Goal: Information Seeking & Learning: Learn about a topic

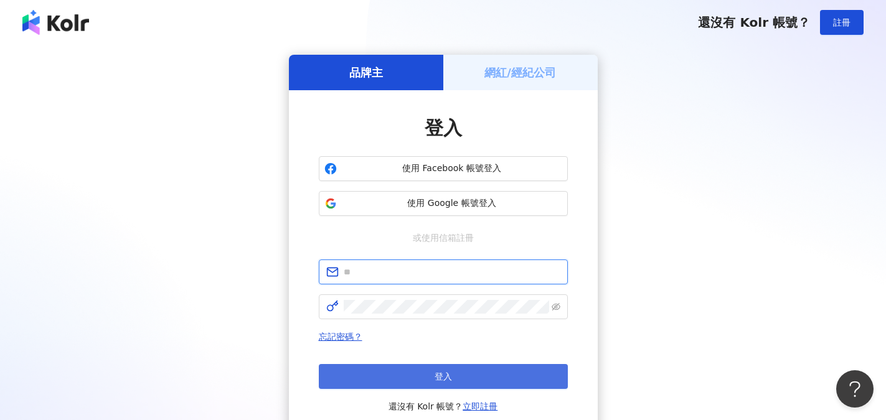
type input "**********"
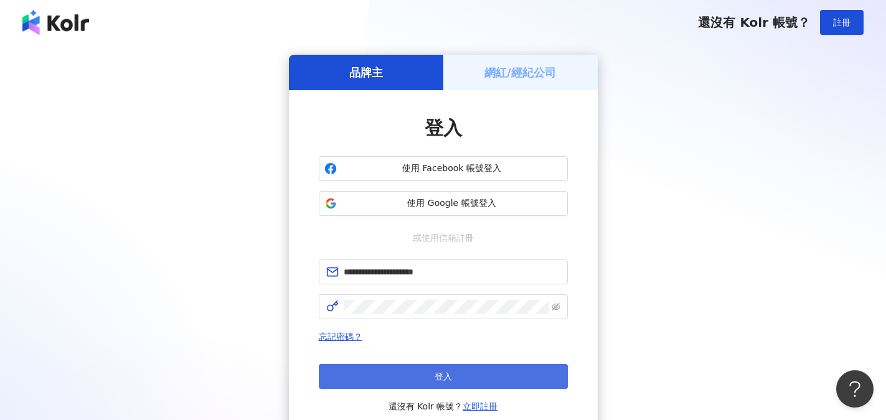
click at [457, 375] on button "登入" at bounding box center [443, 376] width 249 height 25
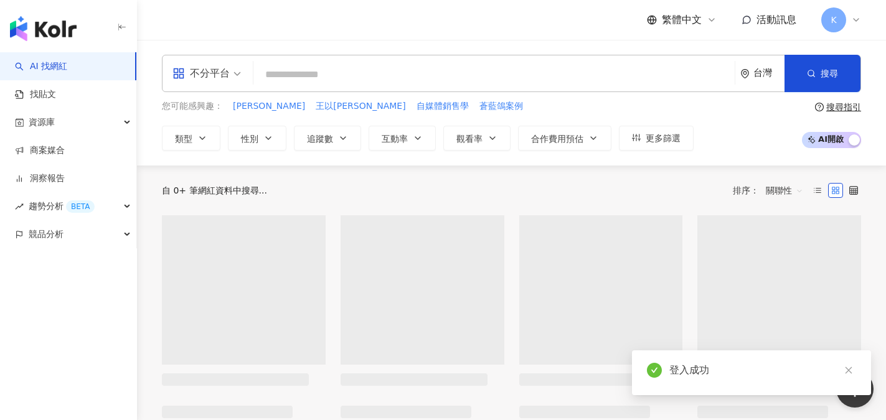
click at [275, 72] on input "search" at bounding box center [495, 75] width 472 height 24
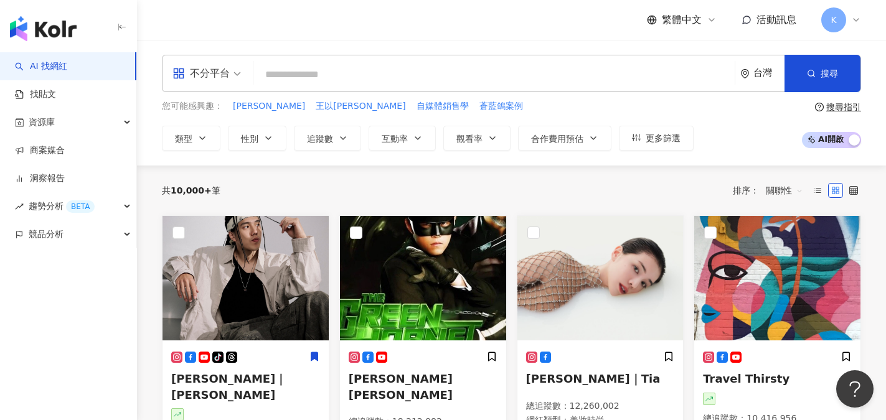
click at [277, 70] on input "search" at bounding box center [495, 75] width 472 height 24
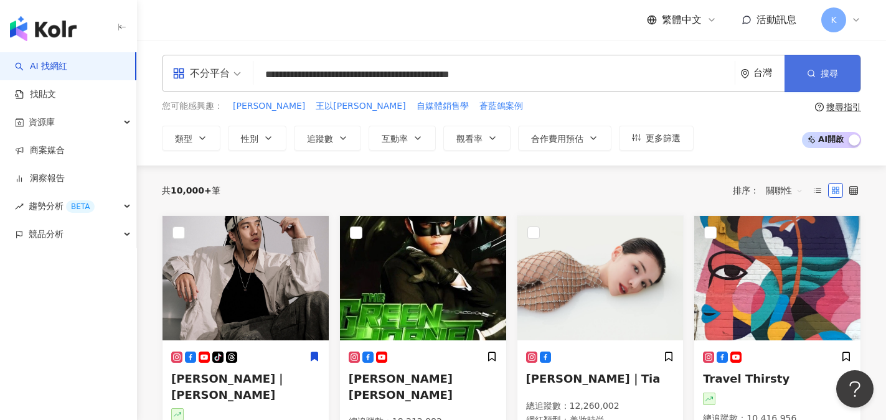
click at [825, 78] on span "搜尋" at bounding box center [829, 74] width 17 height 10
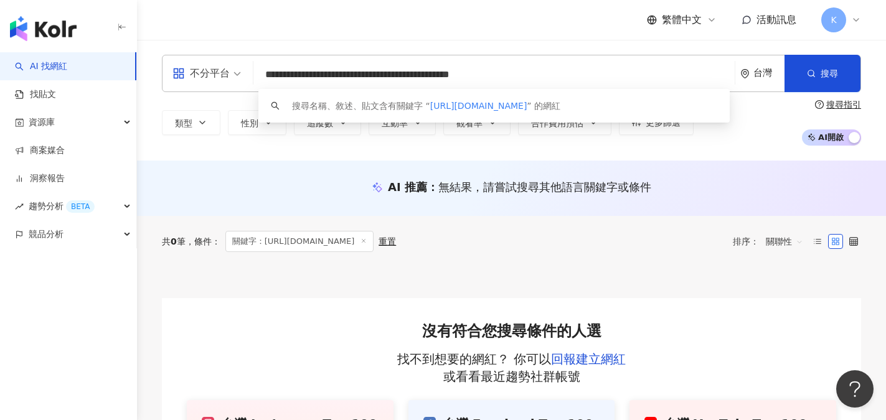
click at [396, 72] on input "**********" at bounding box center [495, 75] width 472 height 24
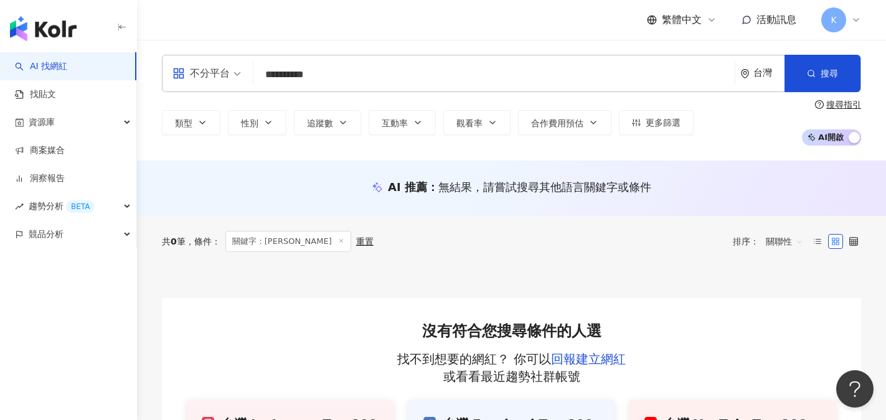
type input "**********"
click at [53, 66] on link "AI 找網紅" at bounding box center [41, 66] width 52 height 12
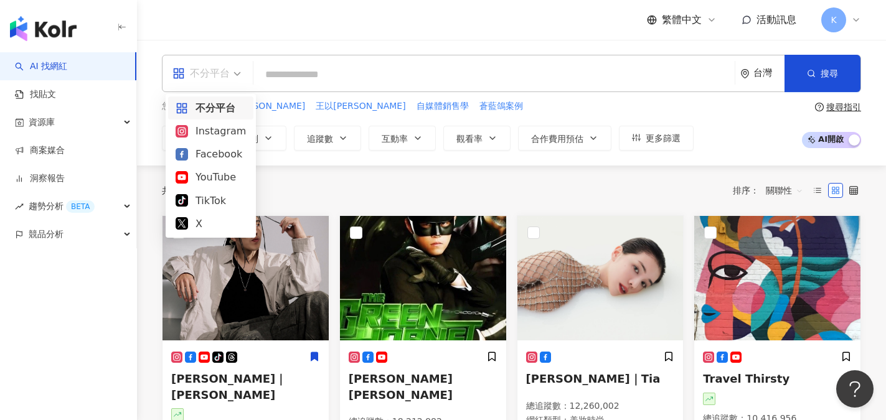
click at [214, 70] on div "不分平台" at bounding box center [201, 74] width 57 height 20
click at [217, 157] on div "Facebook" at bounding box center [211, 154] width 70 height 16
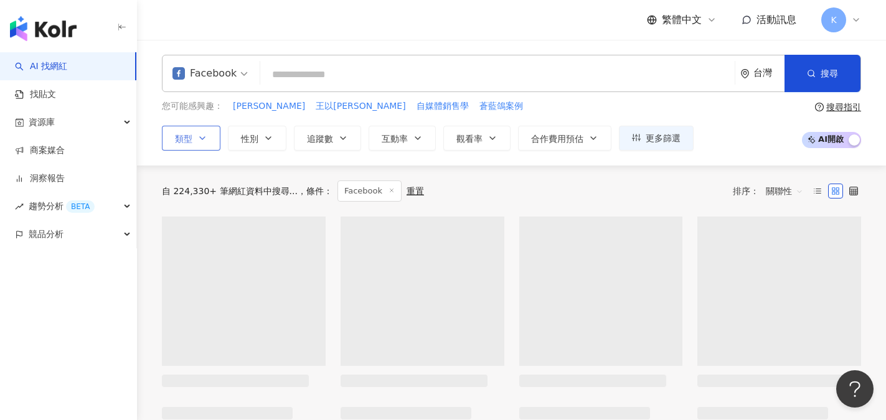
click at [199, 140] on icon "button" at bounding box center [202, 138] width 10 height 10
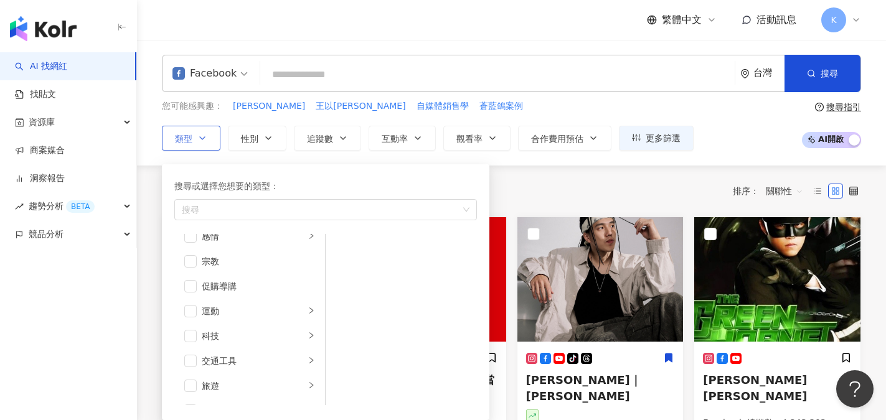
scroll to position [432, 0]
click at [292, 359] on div "旅遊" at bounding box center [253, 366] width 103 height 14
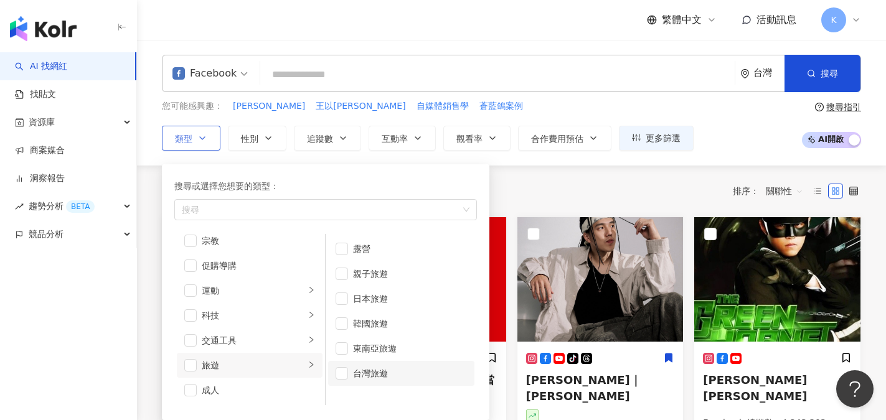
click at [352, 375] on li "台灣旅遊" at bounding box center [401, 373] width 146 height 25
click at [308, 188] on div "搜尋或選擇您想要的類型：" at bounding box center [325, 186] width 303 height 14
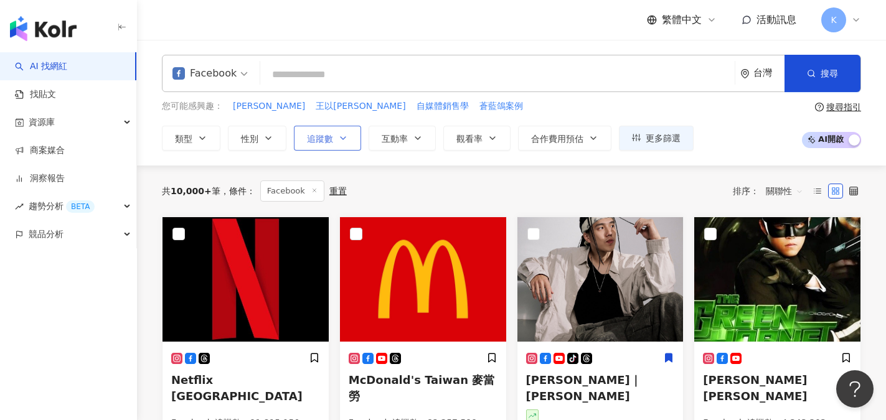
click at [340, 136] on icon "button" at bounding box center [343, 138] width 10 height 10
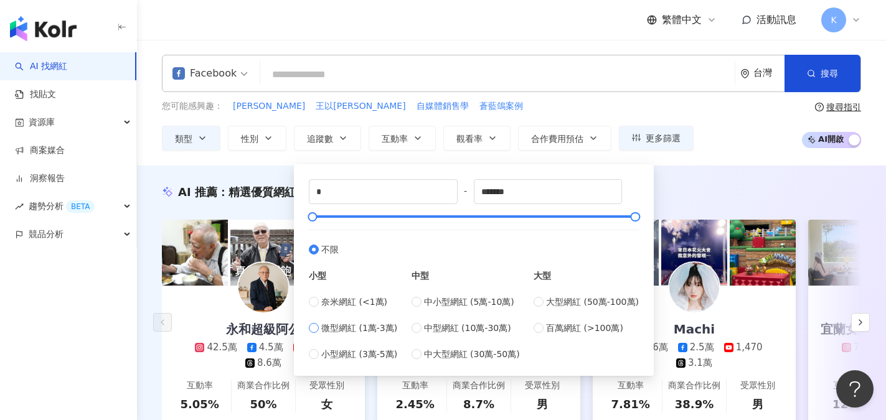
click at [354, 327] on span "微型網紅 (1萬-3萬)" at bounding box center [359, 328] width 76 height 14
type input "*****"
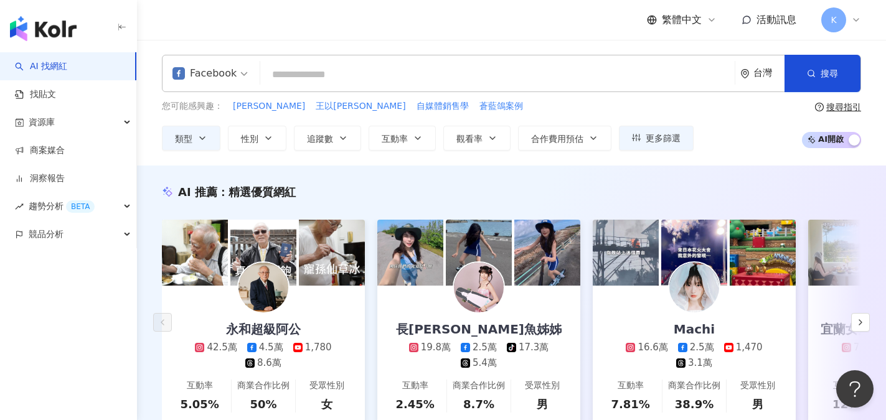
click at [701, 110] on div "您可能感興趣： 吳慷 王以甯 自媒體銷售學 蒼藍鴿案例 類型 性別 追蹤數 互動率 觀看率 合作費用預估 更多篩選 ***** - ***** 不限 小型 奈…" at bounding box center [512, 125] width 700 height 51
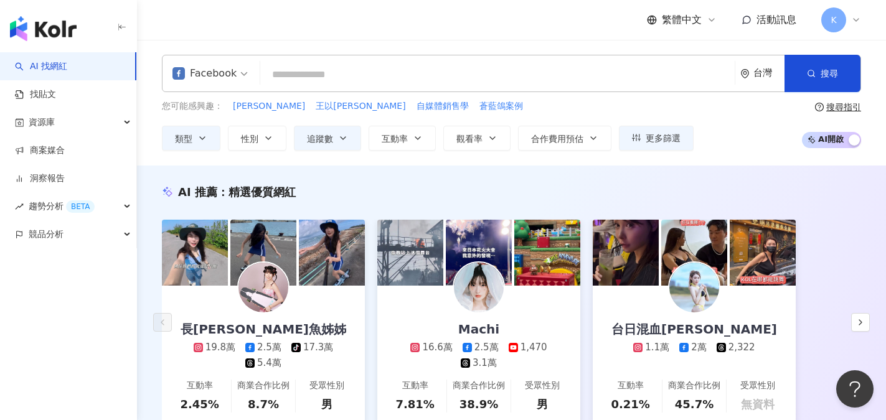
click at [414, 71] on input "search" at bounding box center [497, 75] width 465 height 24
click at [419, 61] on div "Facebook 台灣 搜尋 loading 搜尋名稱、敘述、貼文含有關鍵字 “ cindyionee ” 的網紅" at bounding box center [512, 73] width 700 height 37
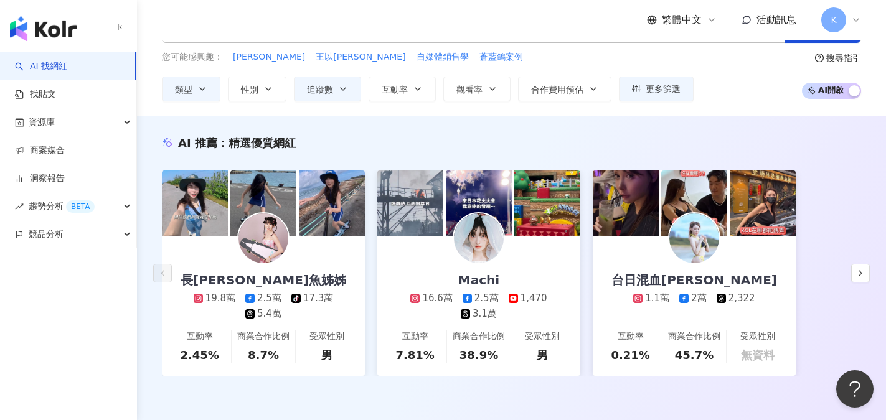
scroll to position [31, 0]
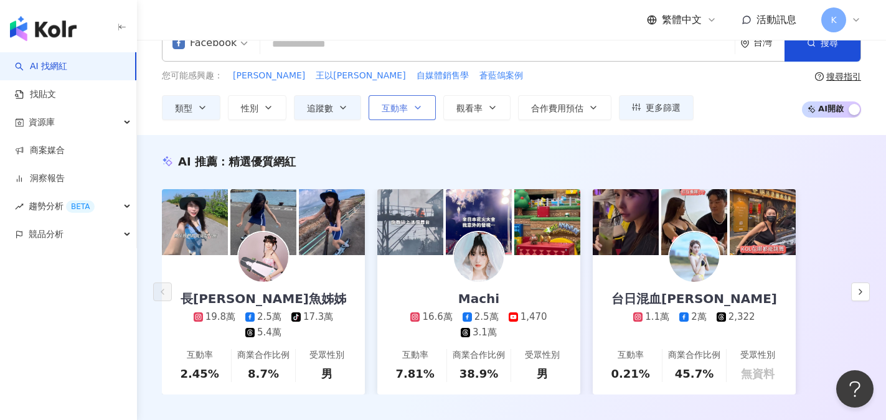
click at [425, 105] on button "互動率" at bounding box center [402, 107] width 67 height 25
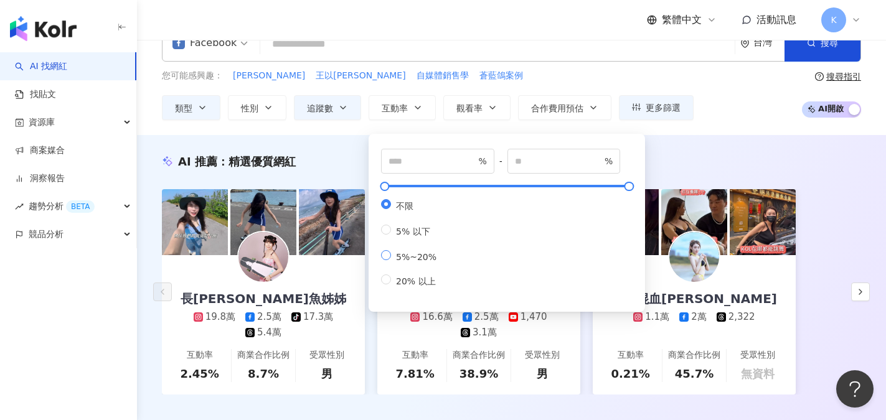
click at [394, 260] on span "5%~20%" at bounding box center [416, 257] width 50 height 10
type input "*"
type input "**"
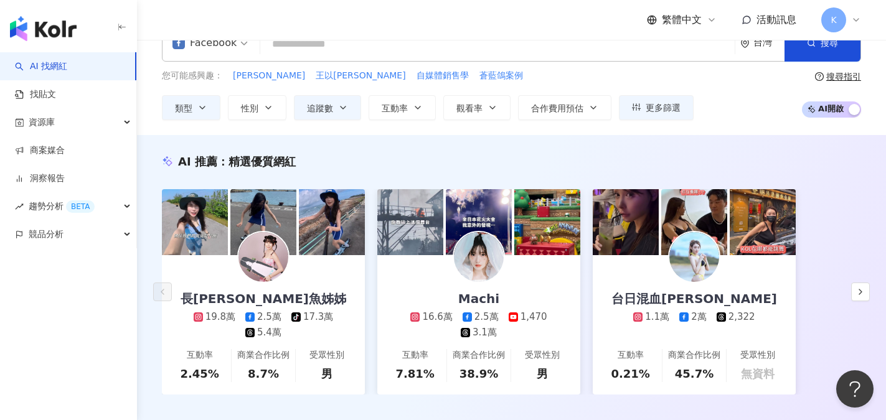
click at [741, 72] on div "您可能感興趣： 吳慷 王以甯 自媒體銷售學 蒼藍鴿案例 類型 性別 追蹤數 互動率 觀看率 合作費用預估 更多篩選 ***** - ***** 不限 小型 奈…" at bounding box center [512, 94] width 700 height 51
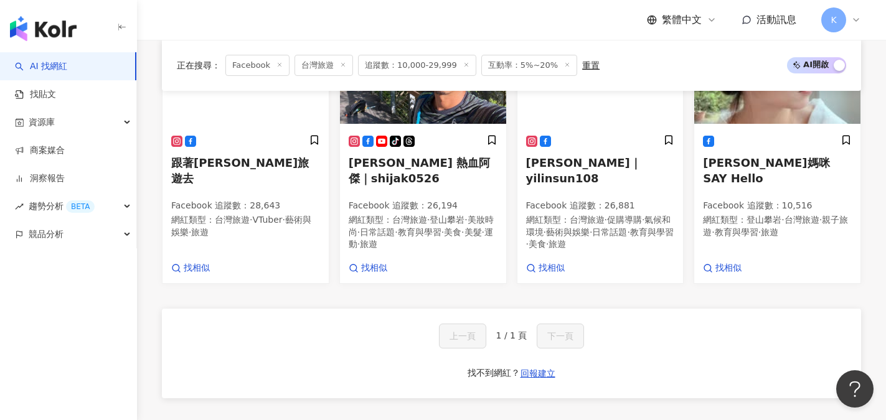
scroll to position [820, 0]
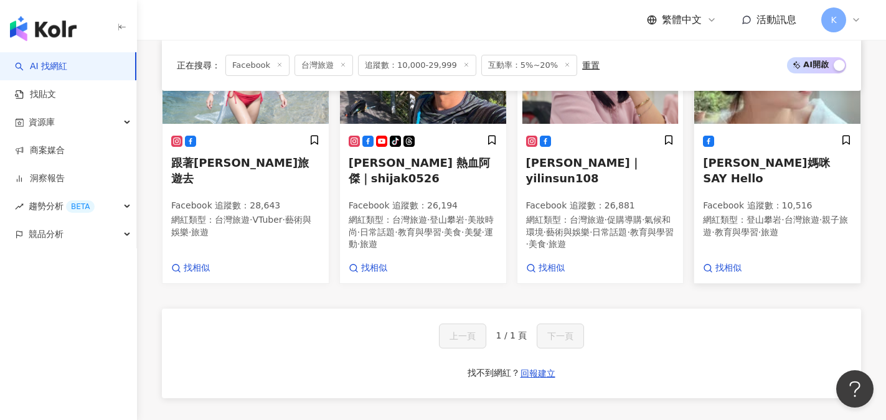
click at [795, 215] on span "台灣旅遊" at bounding box center [802, 220] width 35 height 10
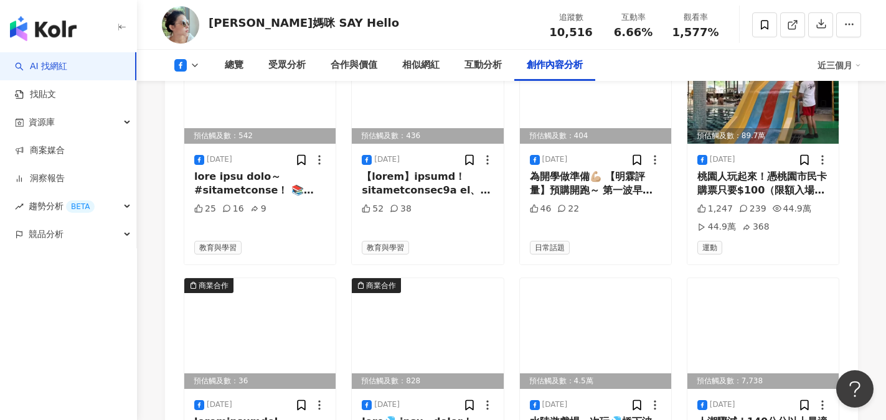
scroll to position [3584, 0]
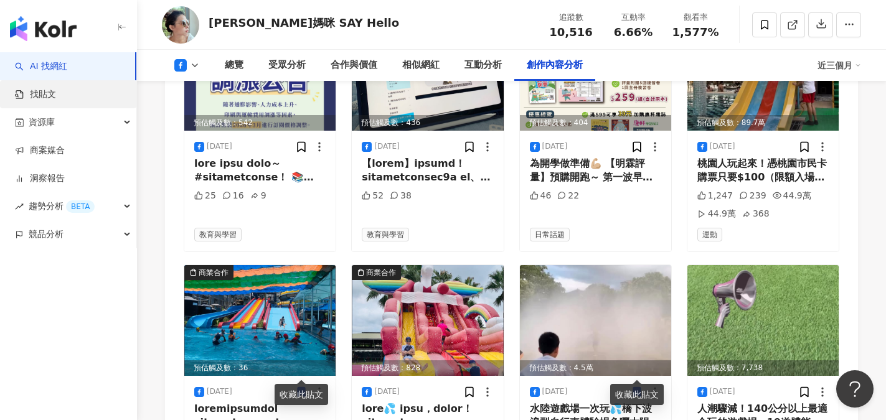
click at [39, 101] on link "找貼文" at bounding box center [35, 94] width 41 height 12
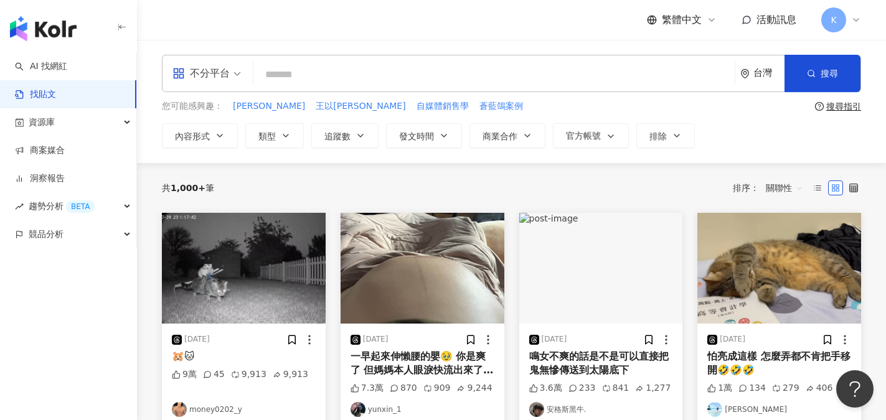
click at [288, 69] on input "search" at bounding box center [495, 74] width 472 height 27
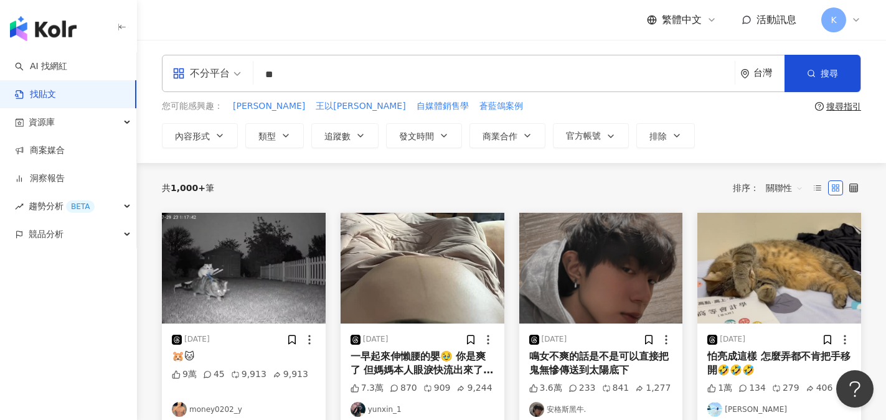
type input "*"
type input "**"
click at [275, 135] on span "類型" at bounding box center [267, 136] width 17 height 10
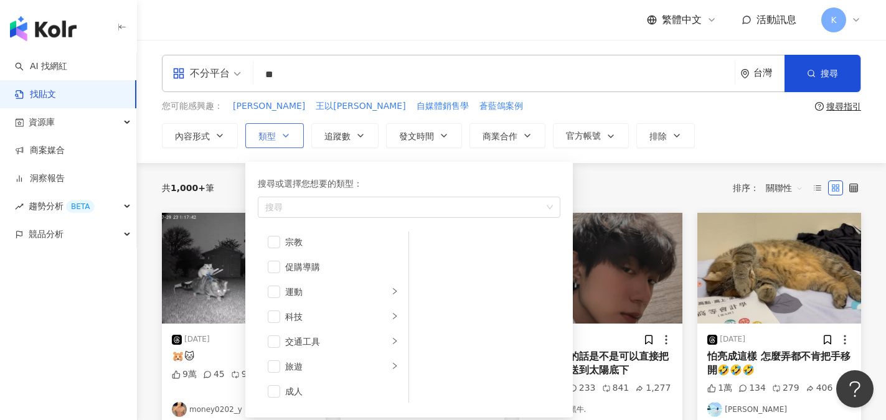
scroll to position [432, 0]
click at [274, 367] on span "button" at bounding box center [274, 363] width 12 height 12
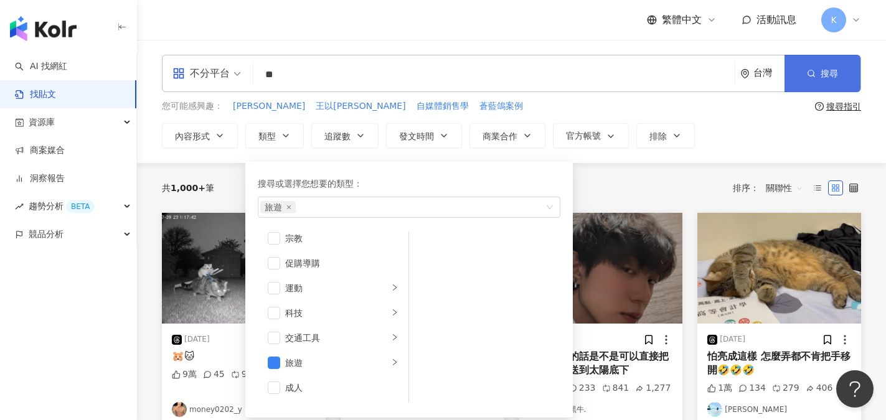
click at [795, 80] on button "搜尋" at bounding box center [823, 73] width 76 height 37
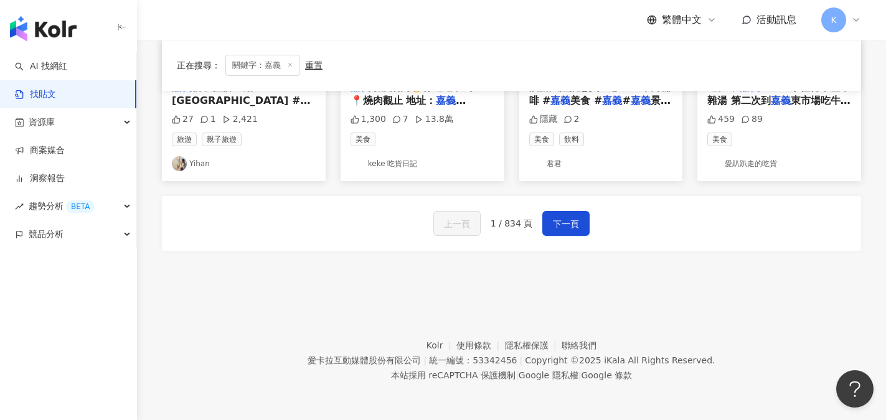
scroll to position [783, 0]
click at [581, 222] on button "下一頁" at bounding box center [566, 223] width 47 height 25
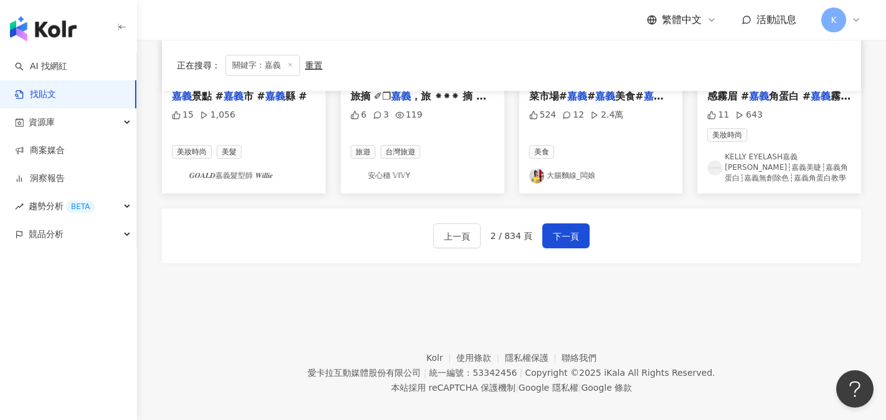
scroll to position [800, 0]
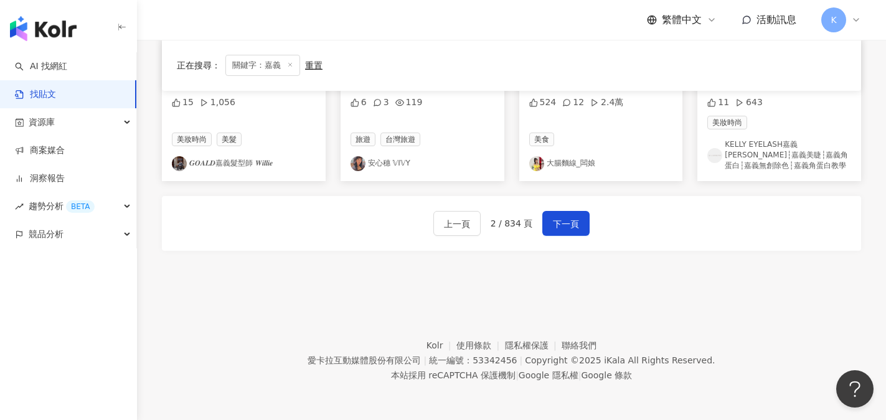
click at [812, 285] on footer "Kolr 使用條款 隱私權保護 聯絡我們 愛卡拉互動媒體股份有限公司 | 統一編號：53342456 | Copyright © 2025 iKala All…" at bounding box center [511, 351] width 749 height 138
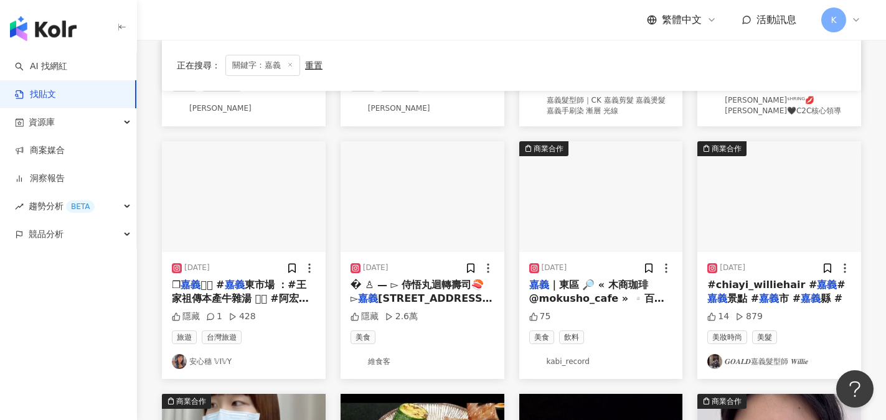
scroll to position [0, 0]
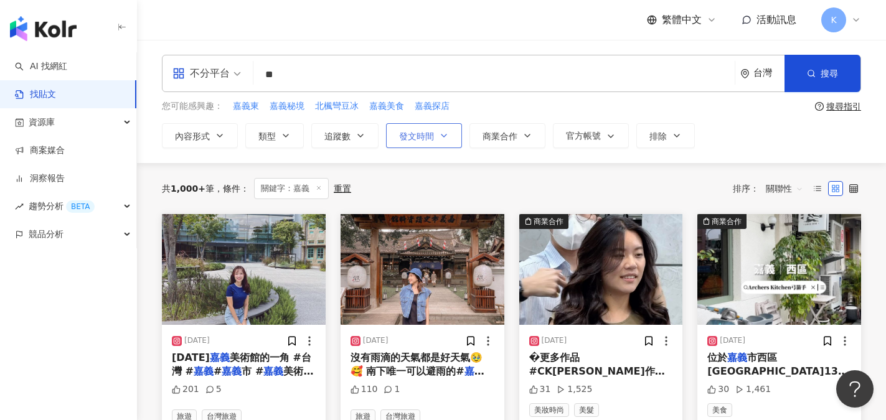
click at [417, 128] on button "發文時間" at bounding box center [424, 135] width 76 height 25
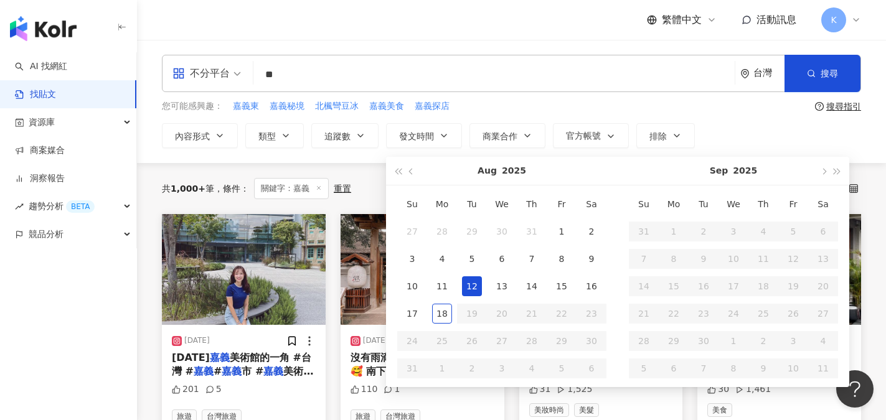
type input "**********"
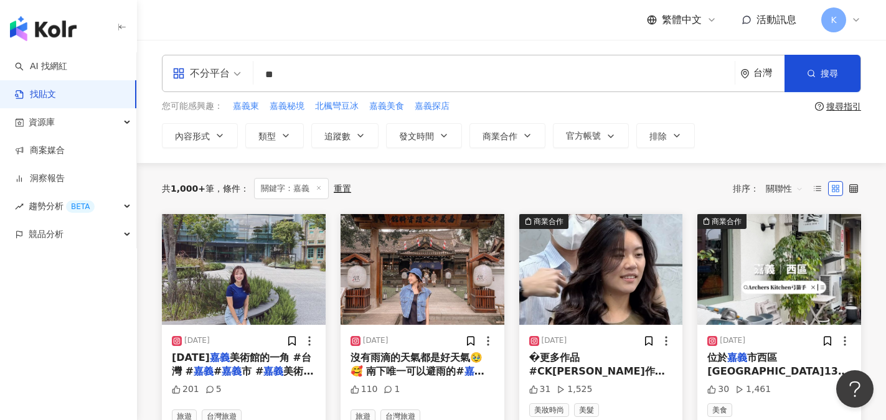
click at [535, 105] on div "您可能感興趣： 嘉義東 嘉義秘境 北楓彎豆冰 嘉義美食 嘉義探店" at bounding box center [486, 107] width 648 height 14
click at [345, 131] on span "追蹤數" at bounding box center [338, 136] width 26 height 10
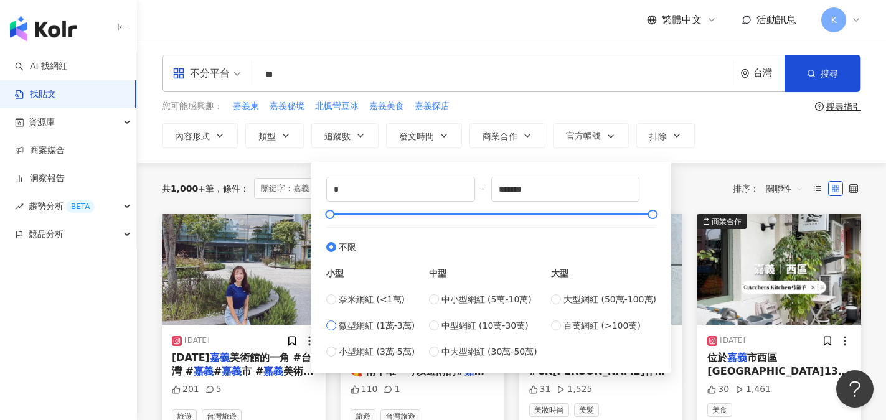
click at [332, 331] on label "微型網紅 (1萬-3萬)" at bounding box center [370, 326] width 88 height 14
type input "*****"
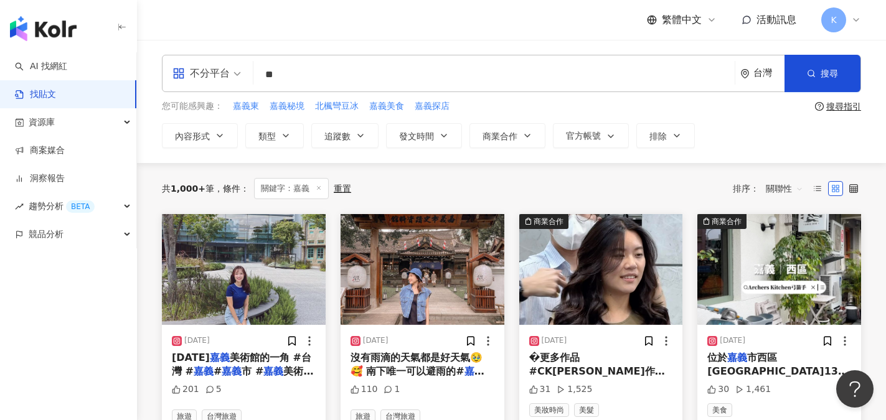
click at [734, 118] on div "不分平台 ** 台灣 搜尋 searchOperator 插入語法 完全符合 "" 聯集 OR 交集 AND 排除 - 群組 {} 您可能感興趣： 嘉義東 嘉…" at bounding box center [511, 101] width 749 height 93
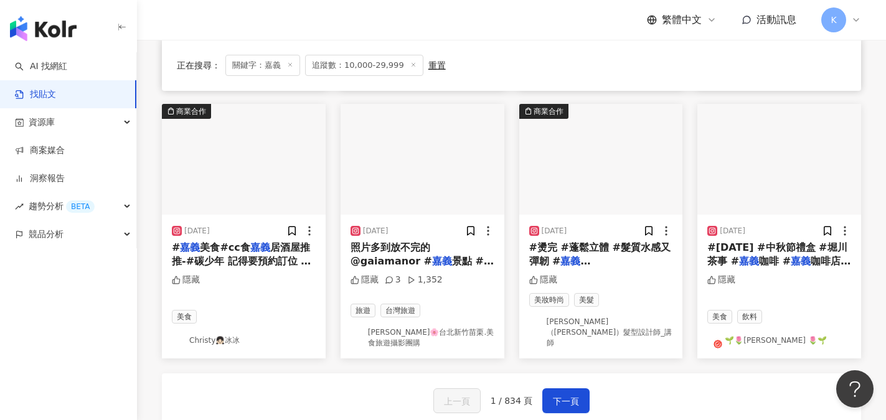
scroll to position [623, 0]
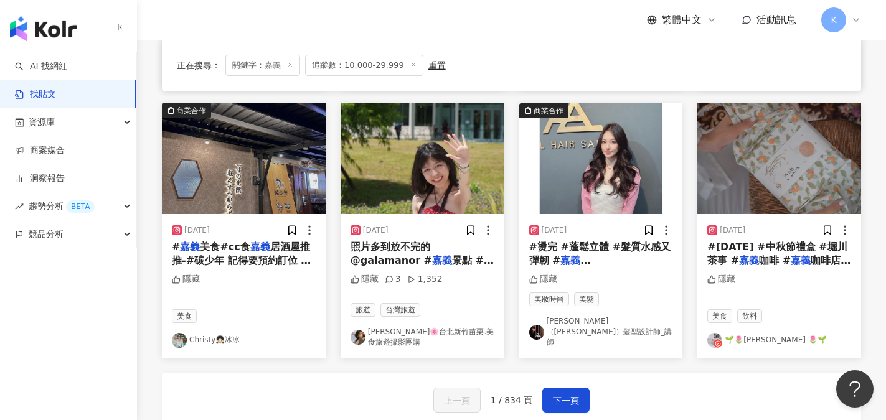
click at [578, 373] on div "上一頁 1 / 834 頁 下一頁" at bounding box center [512, 400] width 700 height 55
click at [568, 394] on span "下一頁" at bounding box center [566, 401] width 26 height 15
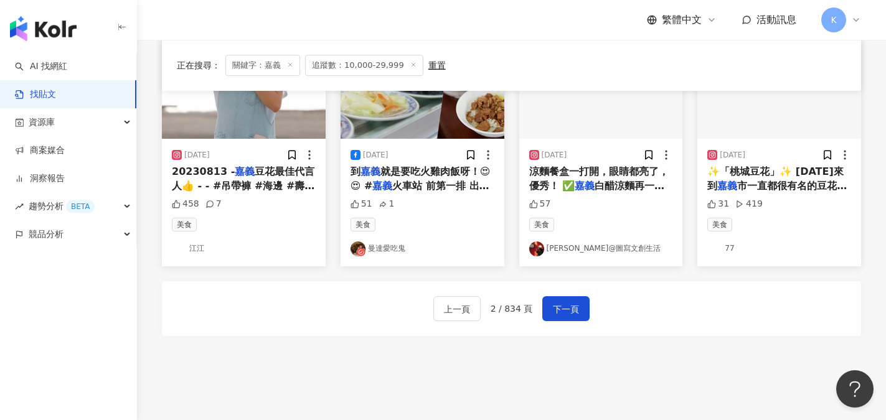
scroll to position [736, 0]
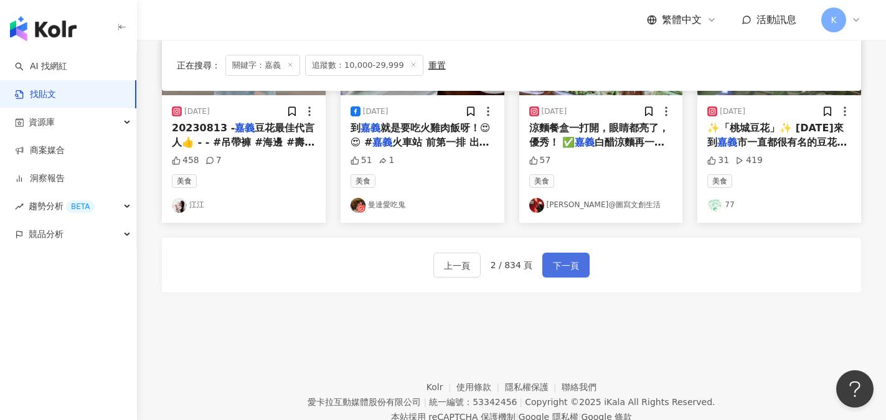
click at [579, 272] on button "下一頁" at bounding box center [566, 265] width 47 height 25
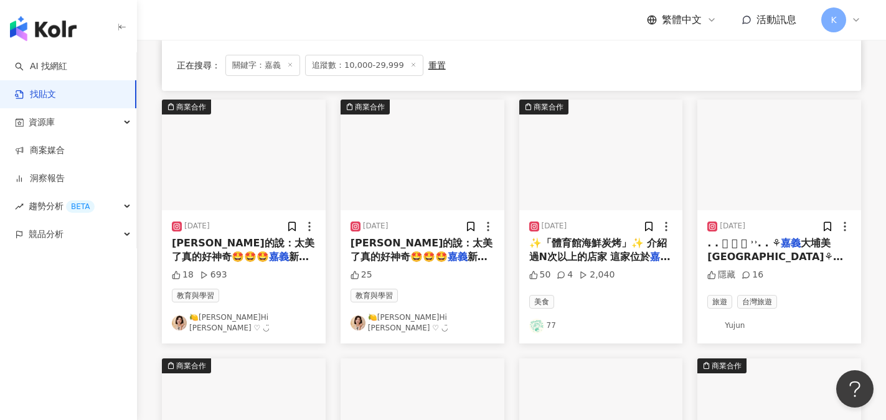
scroll to position [742, 0]
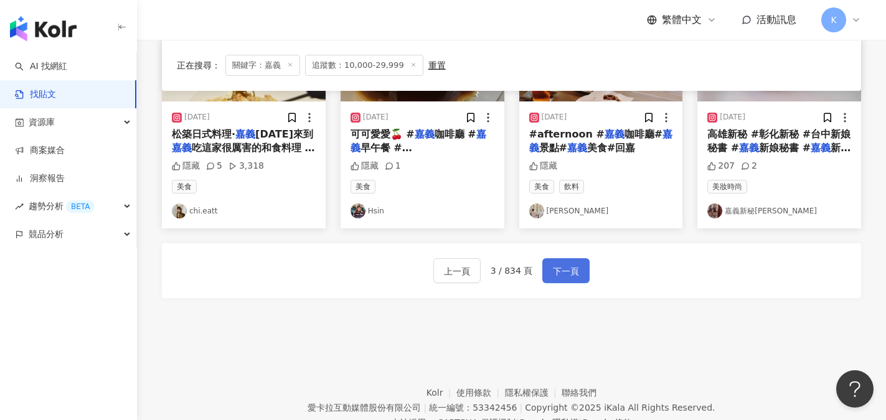
click at [571, 264] on span "下一頁" at bounding box center [566, 271] width 26 height 15
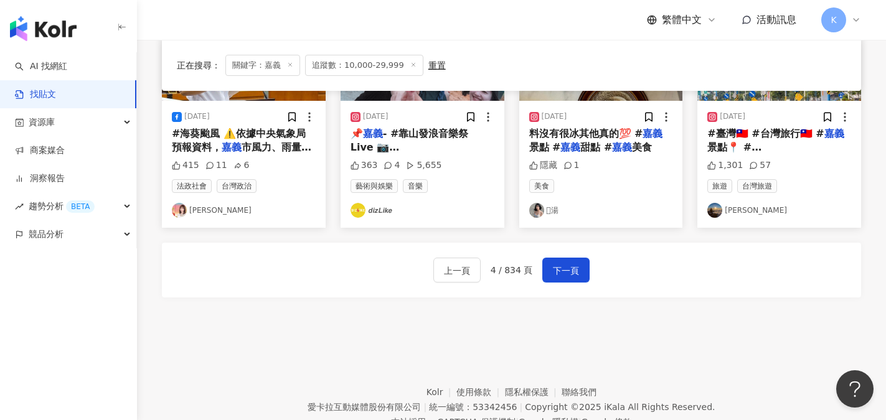
scroll to position [748, 0]
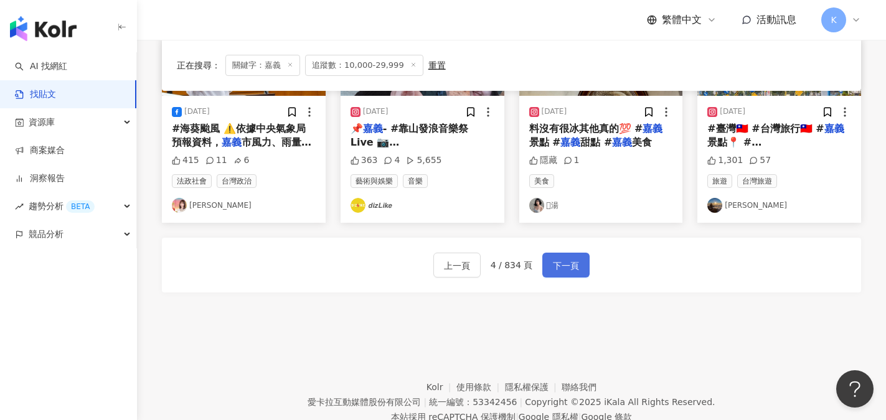
click at [566, 257] on button "下一頁" at bounding box center [566, 265] width 47 height 25
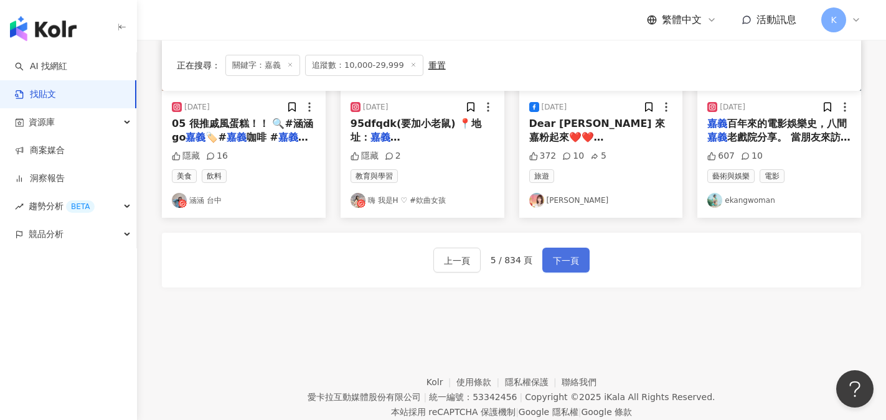
scroll to position [742, 0]
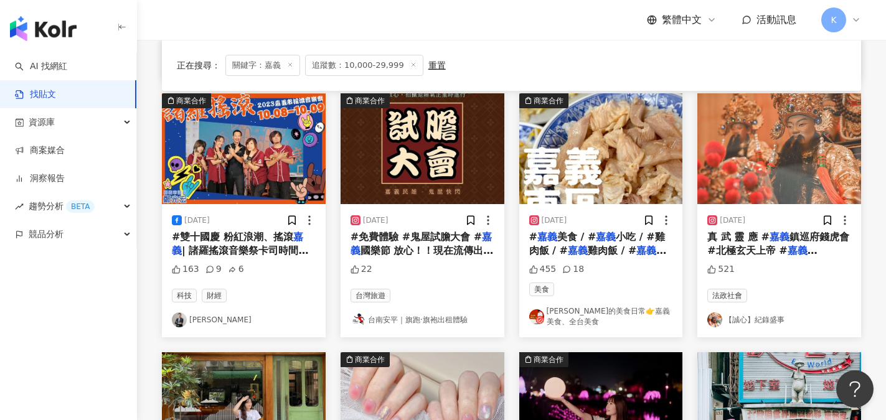
click at [637, 309] on link "馬克的美食日常👉嘉義美食、全台美食" at bounding box center [602, 316] width 144 height 21
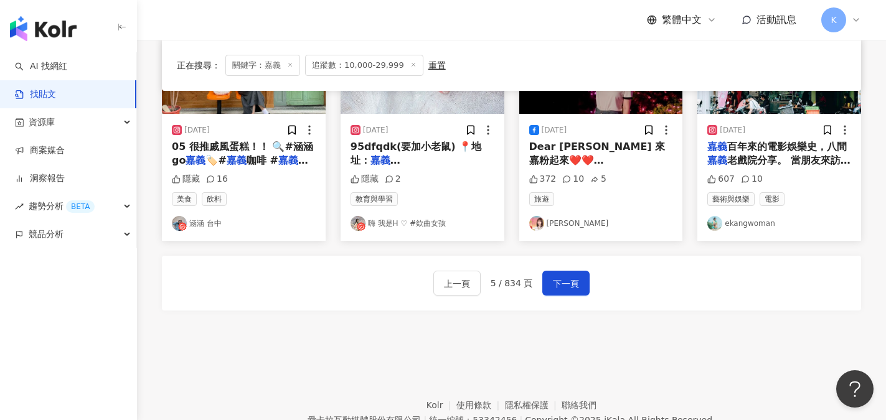
scroll to position [742, 0]
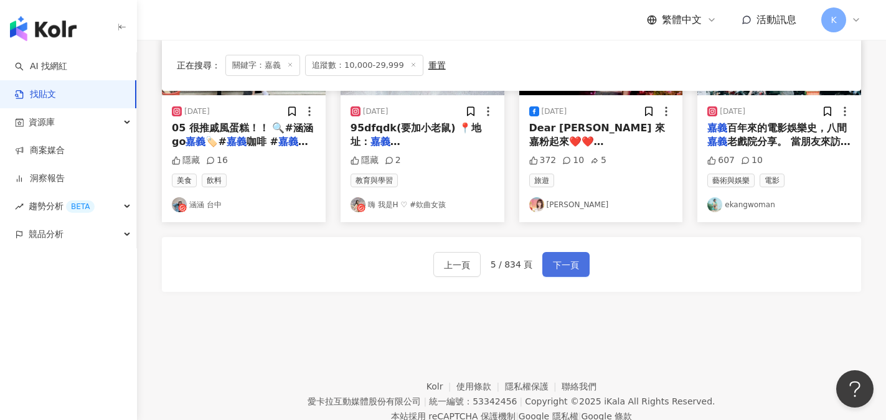
click at [553, 268] on span "下一頁" at bounding box center [566, 265] width 26 height 15
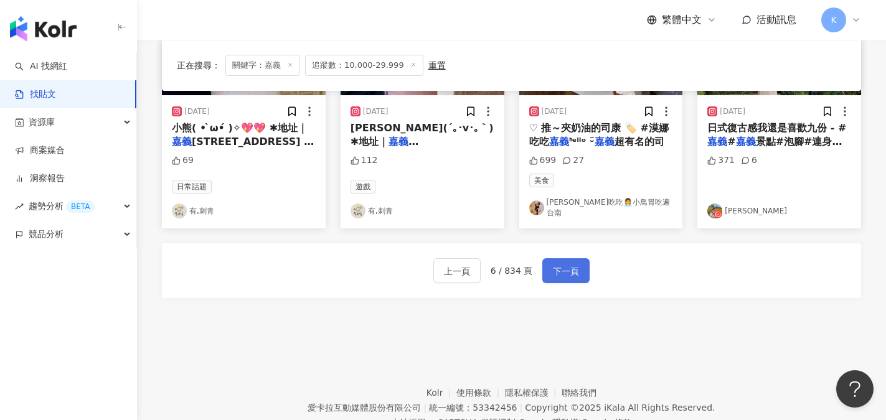
click at [574, 264] on span "下一頁" at bounding box center [566, 271] width 26 height 15
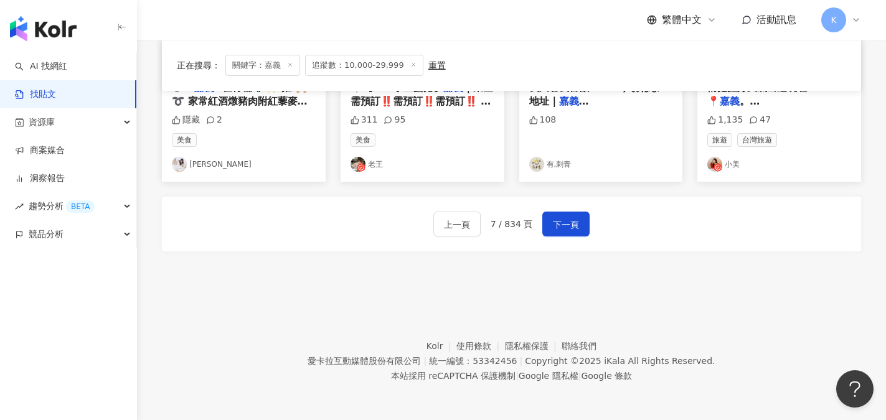
scroll to position [783, 0]
click at [579, 221] on button "下一頁" at bounding box center [566, 223] width 47 height 25
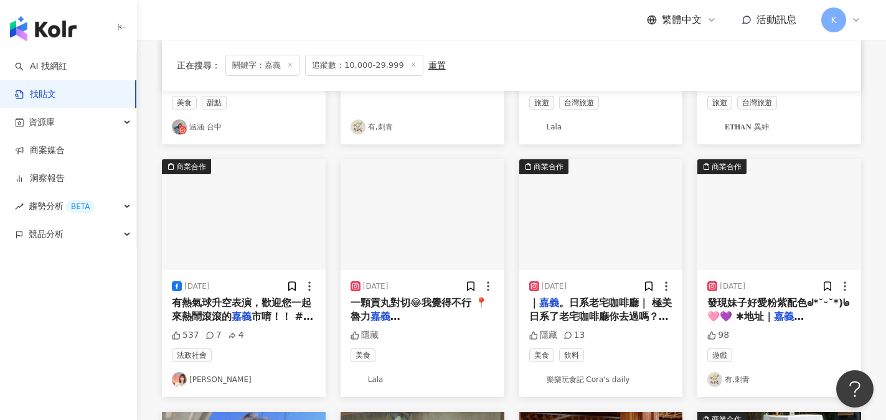
scroll to position [304, 0]
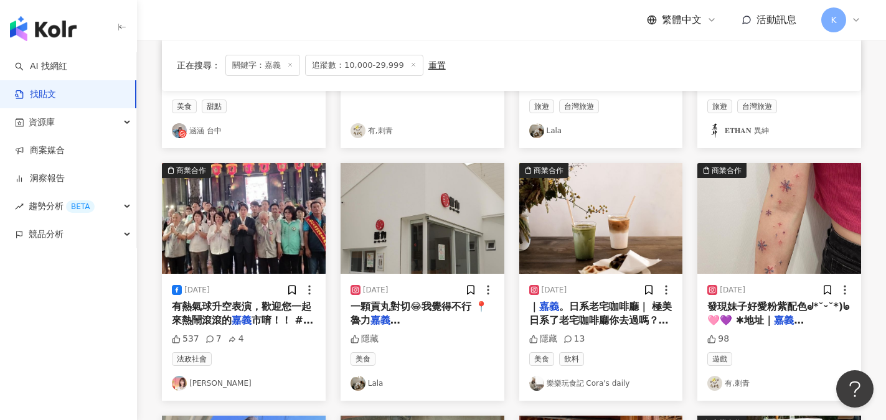
click at [288, 64] on icon at bounding box center [290, 65] width 6 height 6
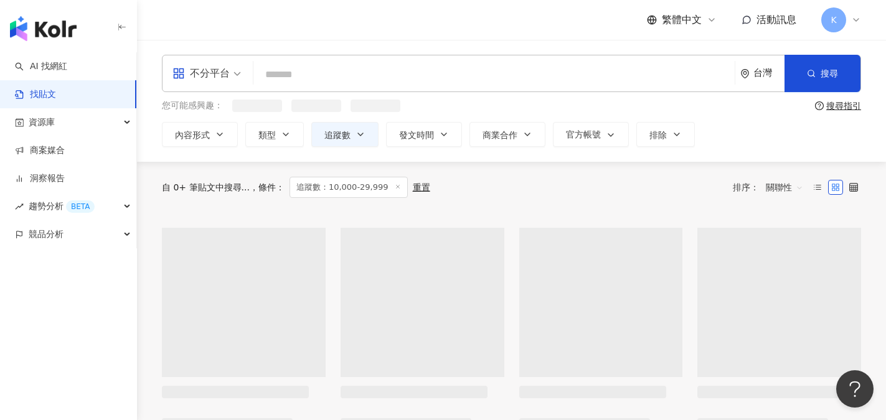
click at [296, 70] on input "search" at bounding box center [495, 74] width 472 height 27
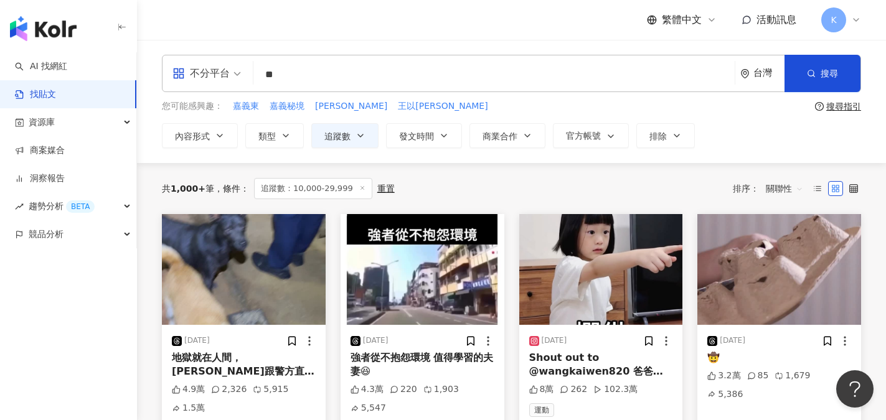
type input "*"
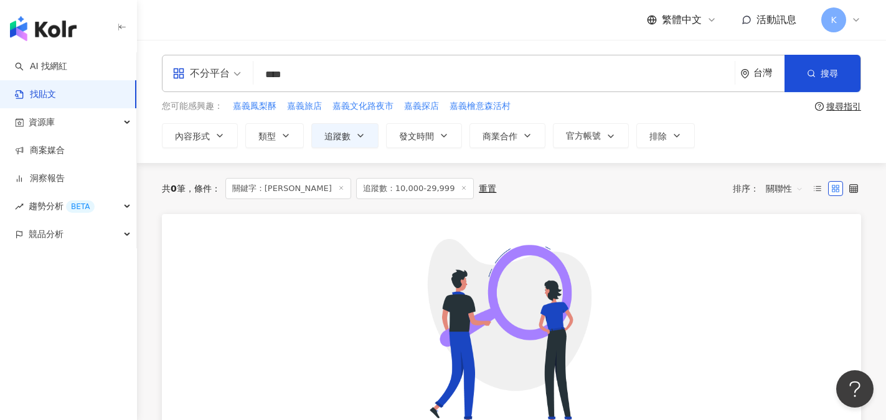
click at [285, 77] on input "****" at bounding box center [495, 74] width 472 height 27
click at [315, 74] on input "****" at bounding box center [495, 74] width 472 height 27
type input "******"
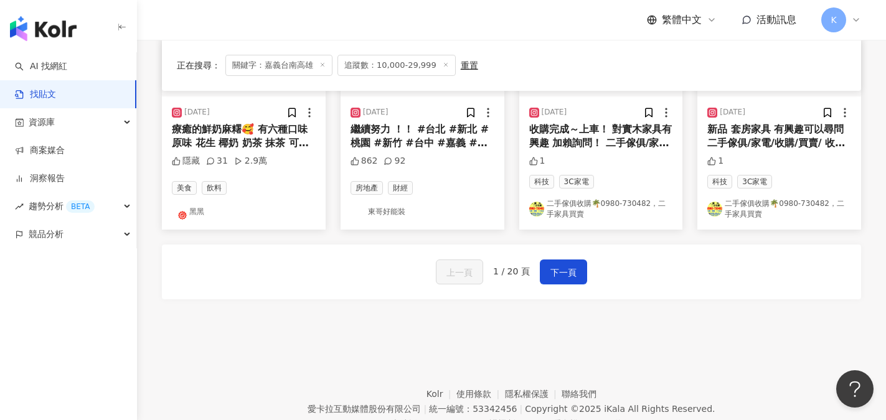
scroll to position [760, 0]
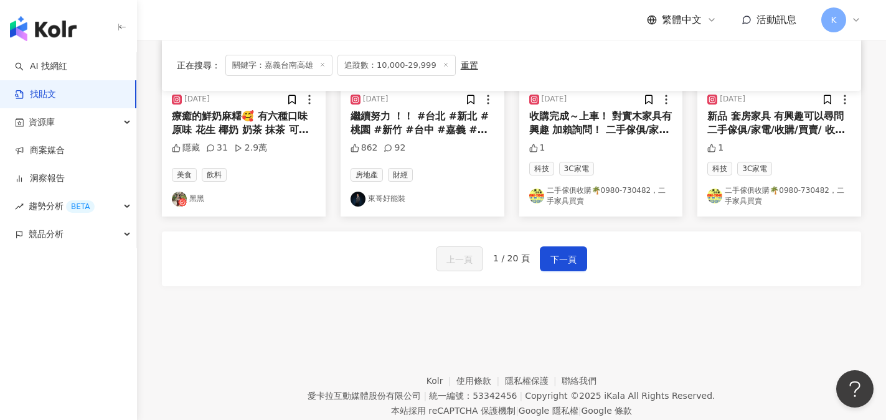
click at [191, 197] on link "黑黑" at bounding box center [244, 199] width 144 height 15
click at [558, 252] on span "下一頁" at bounding box center [564, 259] width 26 height 15
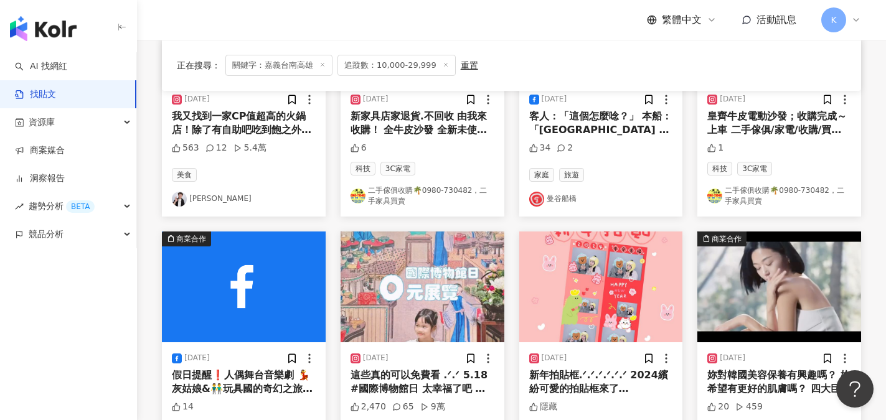
scroll to position [467, 0]
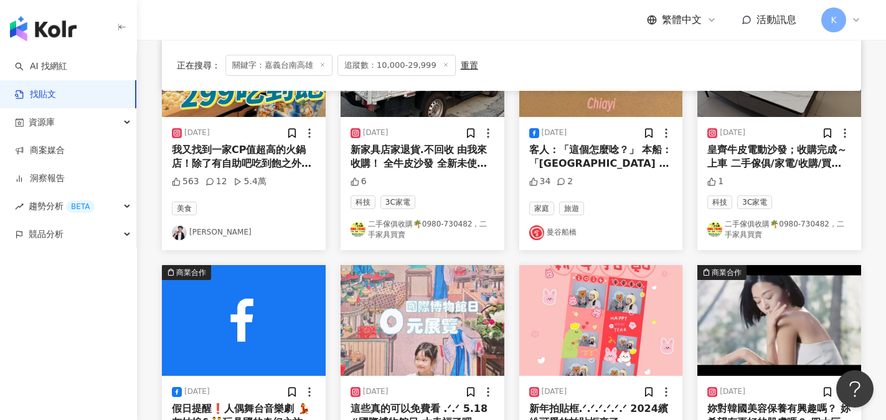
click at [195, 229] on link "[PERSON_NAME]" at bounding box center [244, 233] width 144 height 15
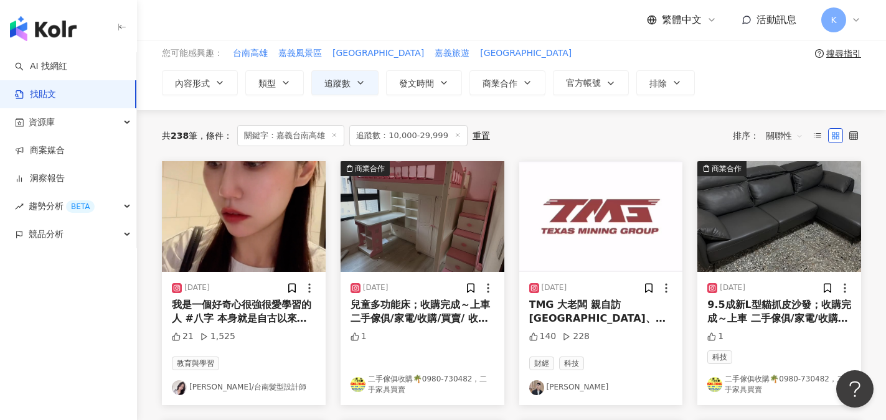
scroll to position [52, 0]
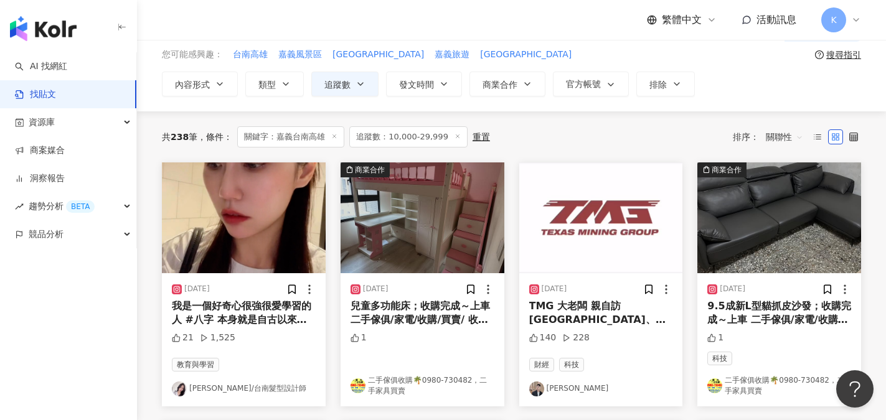
click at [245, 391] on link "STELLA璿梓/台南髮型設計師" at bounding box center [244, 389] width 144 height 15
click at [119, 306] on div "AI 找網紅 找貼文 資源庫 商案媒合 洞察報告 趨勢分析 BETA 競品分析" at bounding box center [68, 236] width 137 height 368
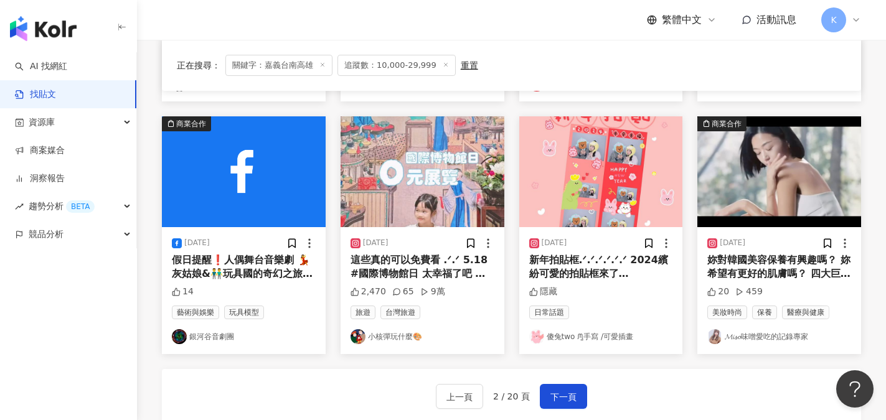
scroll to position [619, 0]
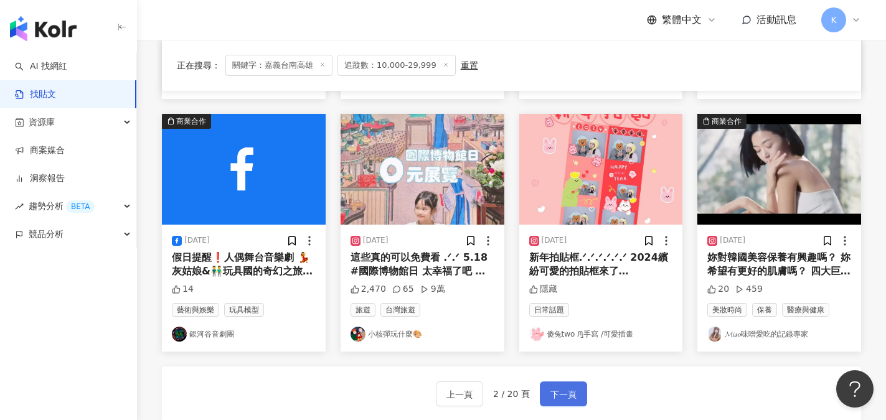
click at [569, 404] on button "下一頁" at bounding box center [563, 394] width 47 height 25
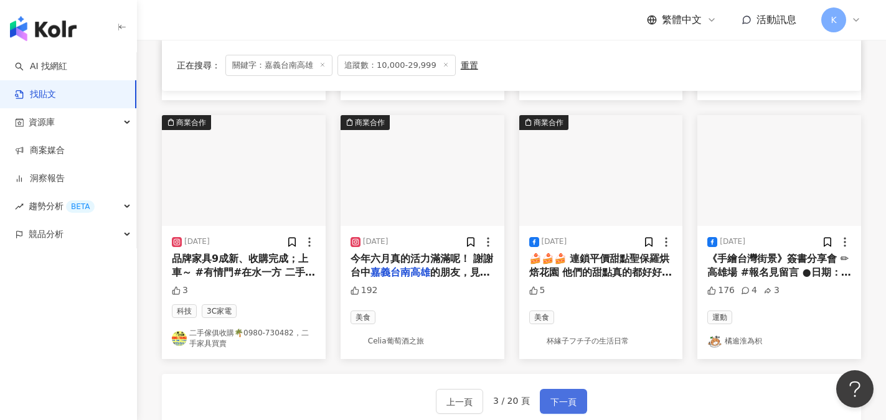
scroll to position [625, 0]
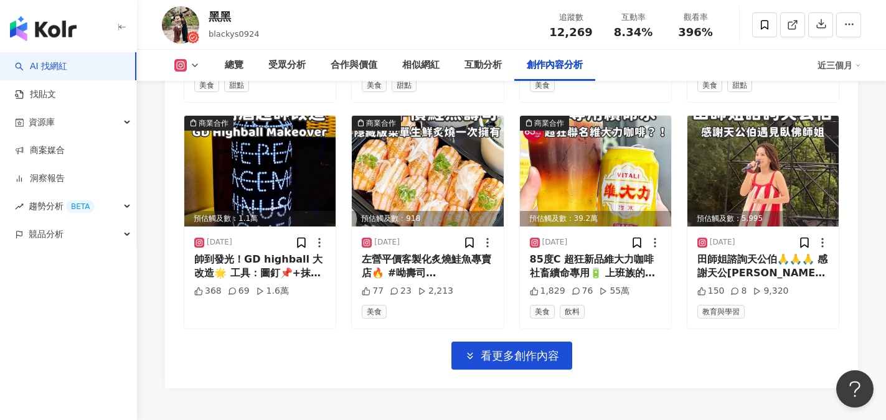
scroll to position [4311, 0]
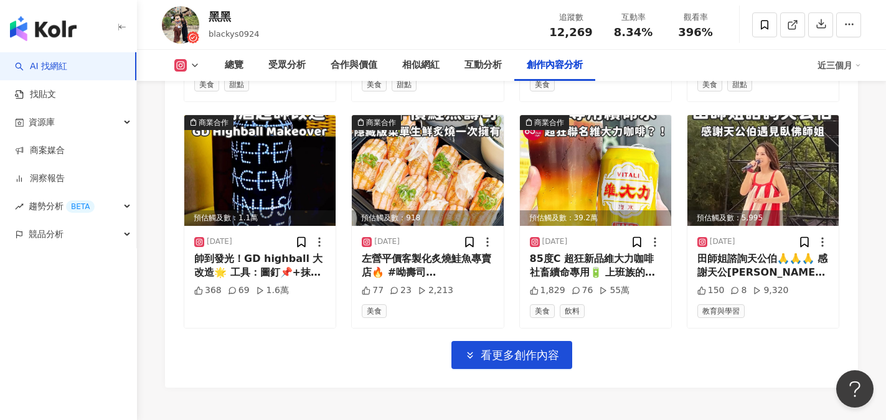
click at [584, 259] on div "85度C 超狂新品維大力咖啡 社畜續命專用🔋 上班族的續命飲料 氣泡咖啡新體驗！ 金黃色維大力氣泡感搭配濃縮咖啡 超狂聯名 一秒就提神⚡⚡️⚡️ 即日起新上市…" at bounding box center [595, 266] width 131 height 28
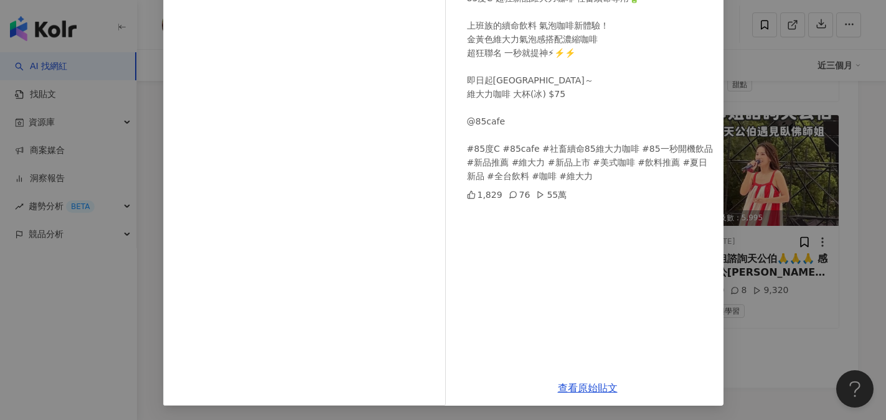
scroll to position [138, 0]
click at [575, 383] on link "查看原始貼文" at bounding box center [588, 388] width 60 height 12
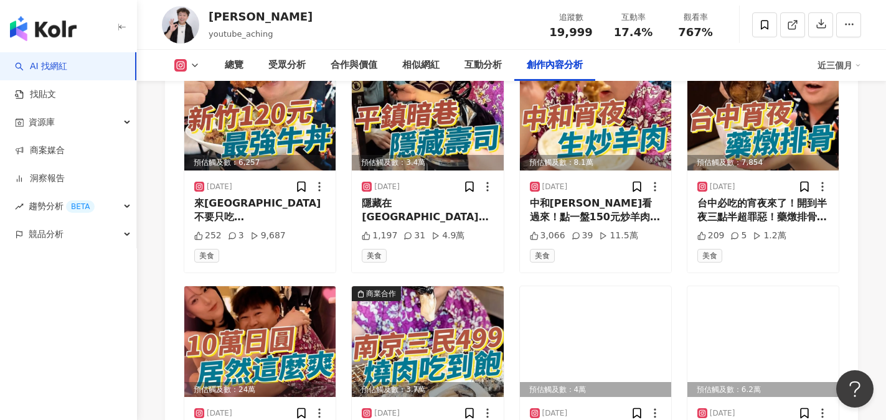
scroll to position [4012, 0]
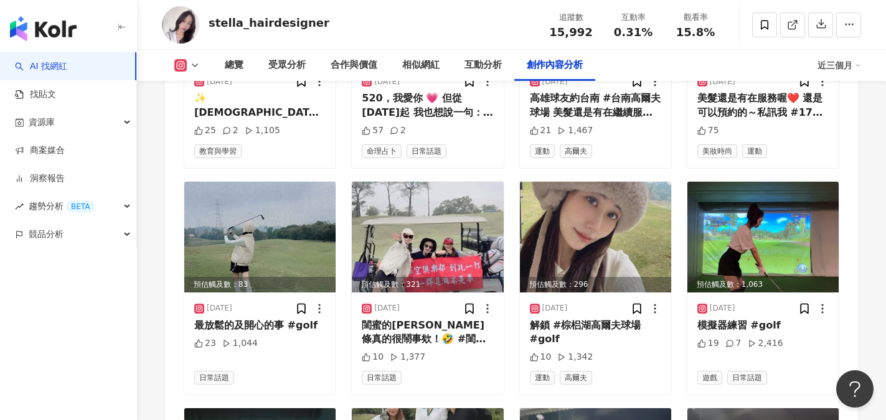
scroll to position [4105, 0]
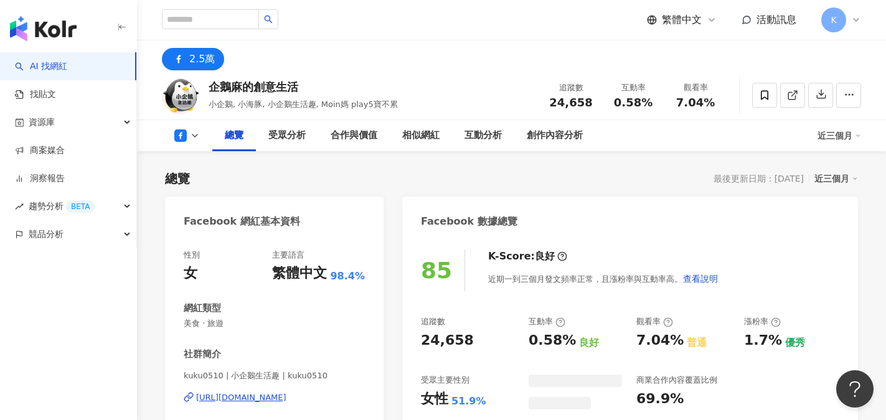
scroll to position [77, 0]
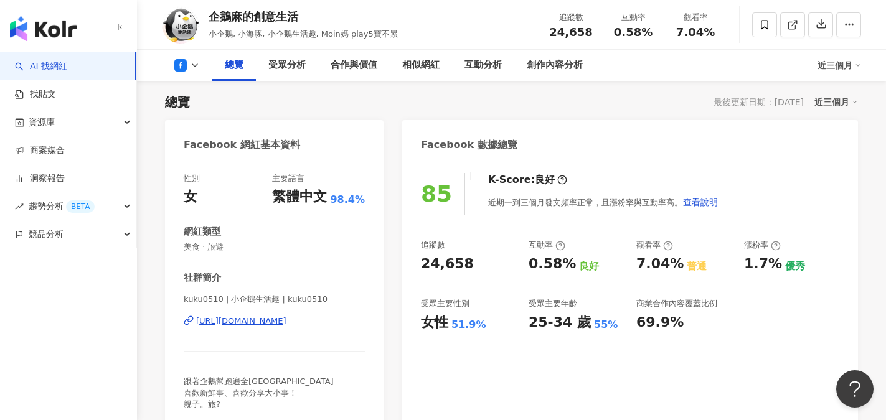
click at [287, 322] on div "[URL][DOMAIN_NAME]" at bounding box center [241, 321] width 90 height 11
drag, startPoint x: 617, startPoint y: 31, endPoint x: 652, endPoint y: 32, distance: 34.3
click at [652, 32] on div "0.58%" at bounding box center [633, 32] width 47 height 12
copy span "0.58%"
